Goal: Task Accomplishment & Management: Use online tool/utility

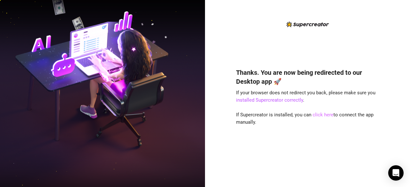
click at [323, 116] on link "click here" at bounding box center [323, 115] width 21 height 6
click at [327, 114] on link "click here" at bounding box center [323, 115] width 21 height 6
click at [322, 113] on link "click here" at bounding box center [323, 115] width 21 height 6
click at [316, 118] on link "click here" at bounding box center [323, 115] width 21 height 6
click at [313, 112] on link "click here" at bounding box center [323, 115] width 21 height 6
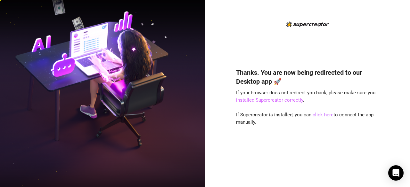
click at [282, 102] on link "installed Supercreator correctly" at bounding box center [269, 100] width 67 height 6
click at [318, 112] on link "click here" at bounding box center [323, 115] width 21 height 6
click at [319, 114] on link "click here" at bounding box center [323, 115] width 21 height 6
click at [325, 113] on link "click here" at bounding box center [323, 115] width 21 height 6
click at [325, 115] on link "click here" at bounding box center [323, 115] width 21 height 6
